Goal: Navigation & Orientation: Find specific page/section

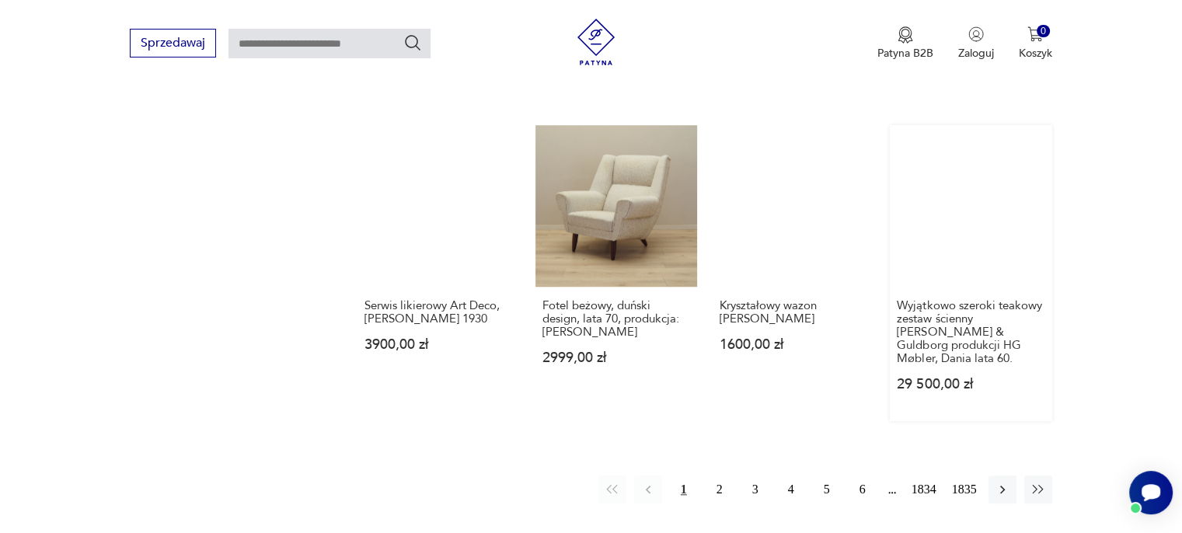
scroll to position [1313, 0]
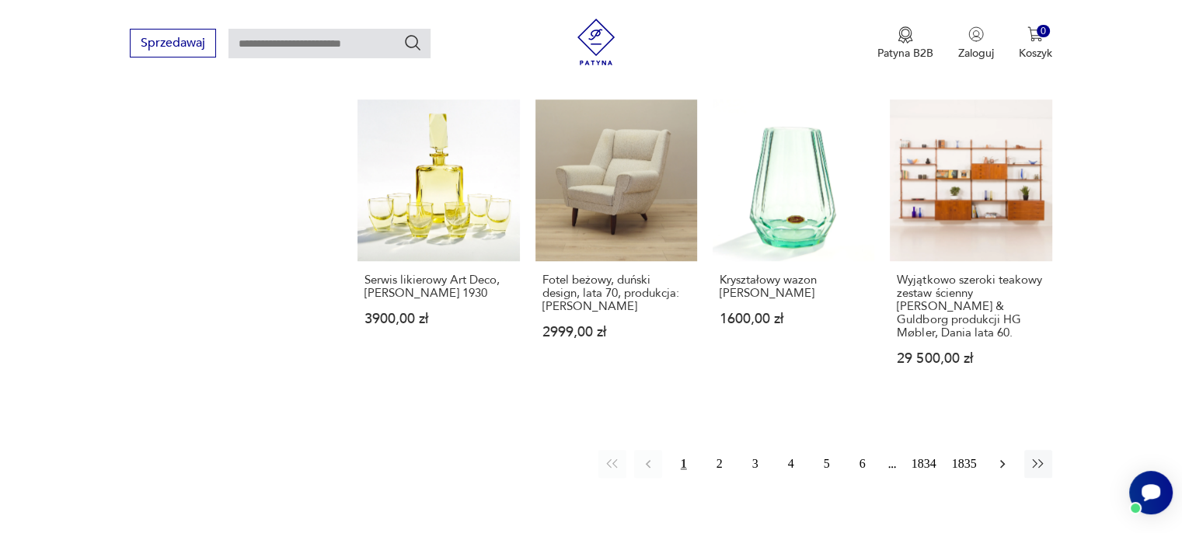
click at [996, 456] on icon "button" at bounding box center [1003, 464] width 16 height 16
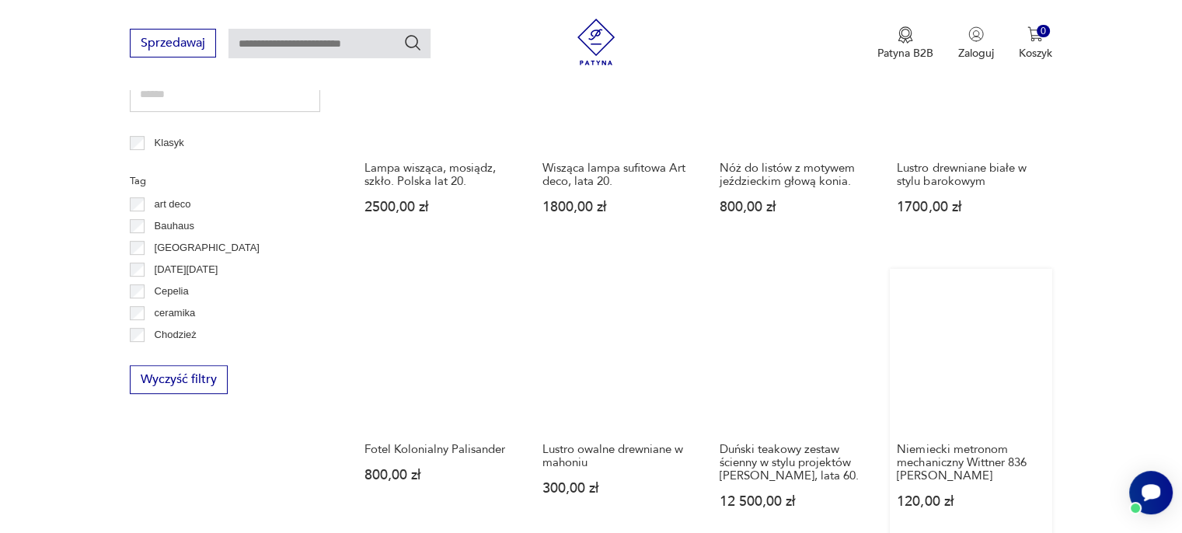
scroll to position [822, 0]
